Goal: Find specific page/section: Find specific page/section

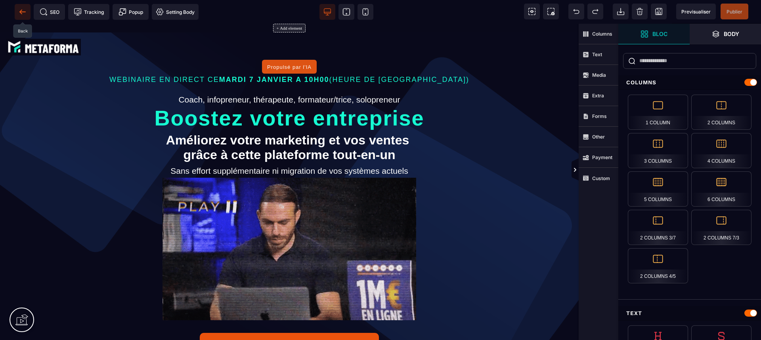
click at [16, 11] on span at bounding box center [23, 12] width 16 height 16
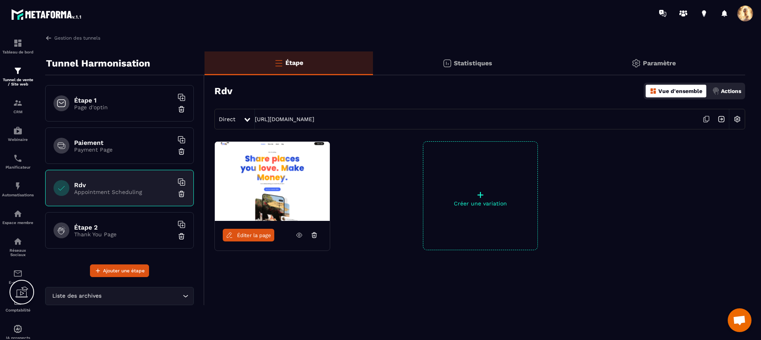
click at [254, 235] on span "Éditer la page" at bounding box center [254, 236] width 34 height 6
